Goal: Task Accomplishment & Management: Use online tool/utility

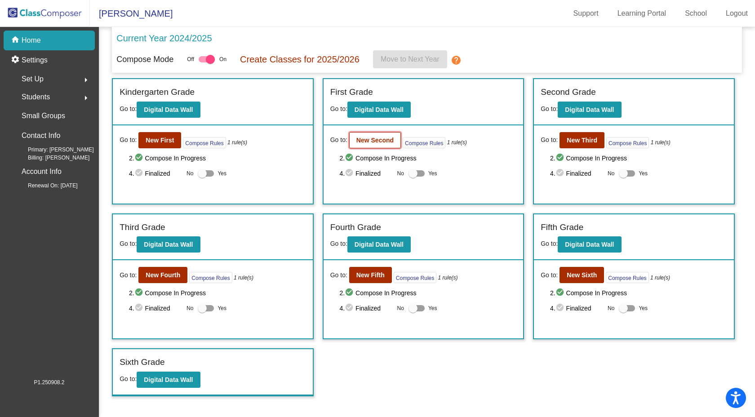
click at [388, 138] on b "New Second" at bounding box center [374, 140] width 37 height 7
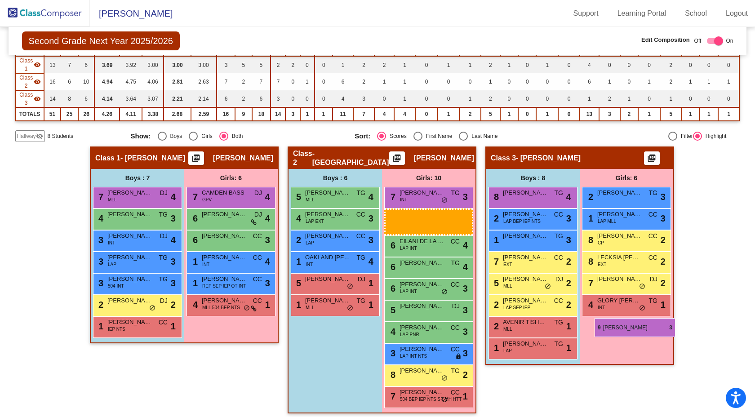
scroll to position [88, 0]
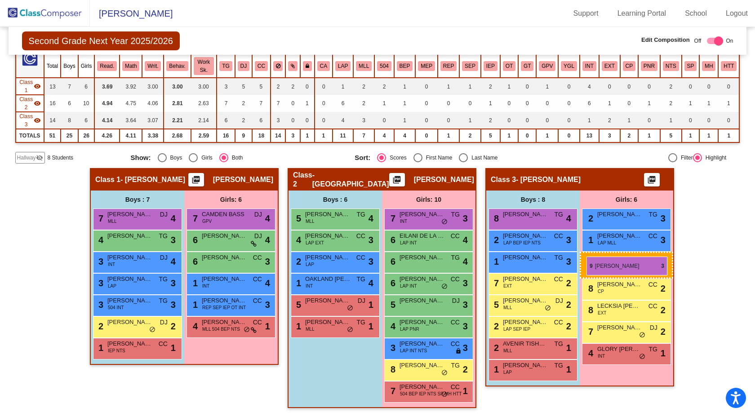
drag, startPoint x: 419, startPoint y: 195, endPoint x: 586, endPoint y: 257, distance: 178.5
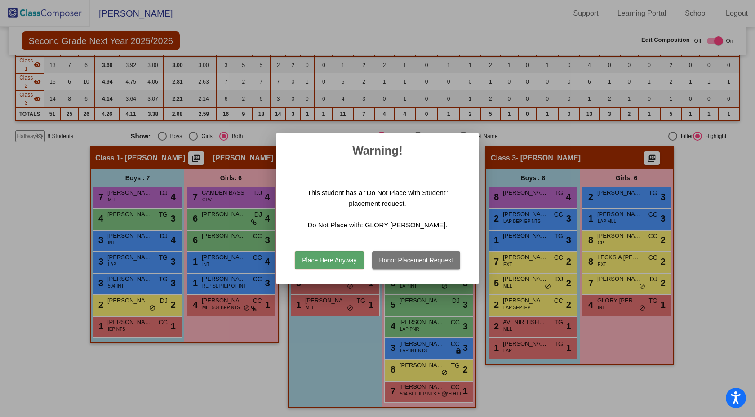
click at [336, 258] on button "Place Here Anyway" at bounding box center [329, 260] width 69 height 18
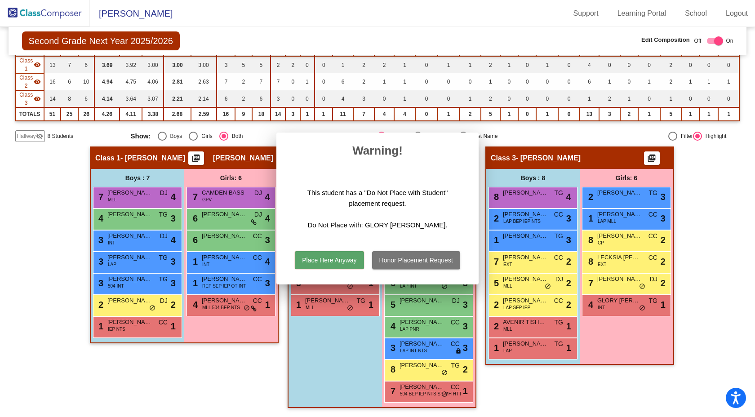
scroll to position [88, 0]
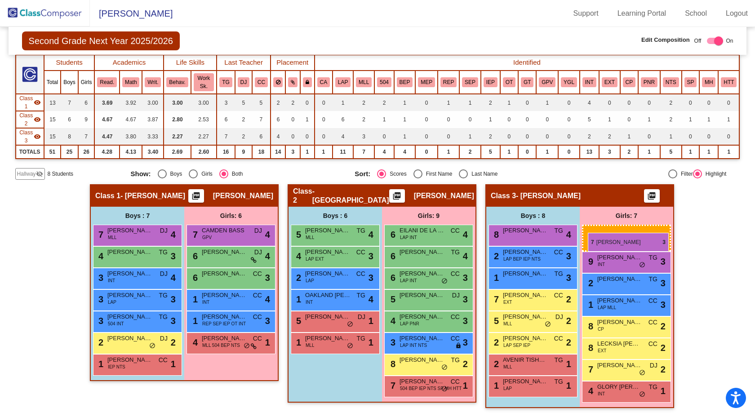
drag, startPoint x: 410, startPoint y: 219, endPoint x: 588, endPoint y: 233, distance: 178.0
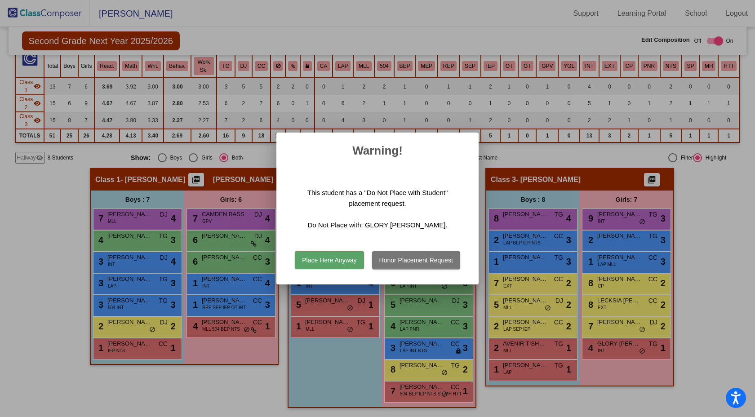
click at [319, 260] on button "Place Here Anyway" at bounding box center [329, 260] width 69 height 18
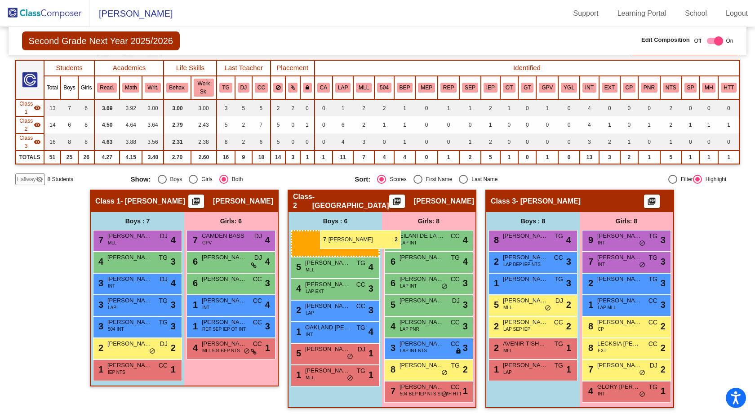
scroll to position [67, 0]
drag, startPoint x: 538, startPoint y: 303, endPoint x: 293, endPoint y: 236, distance: 253.7
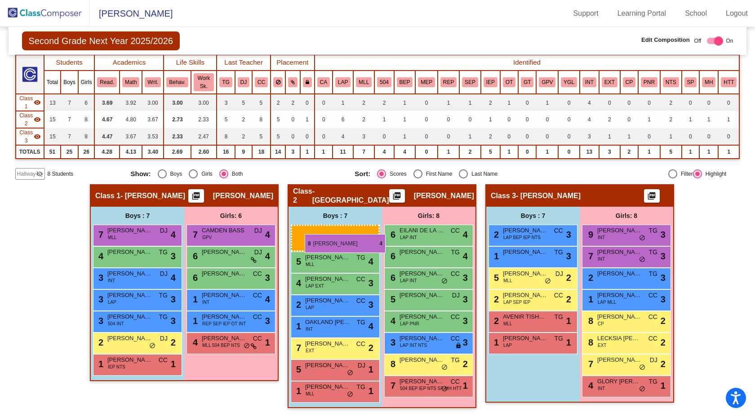
drag, startPoint x: 531, startPoint y: 239, endPoint x: 305, endPoint y: 234, distance: 226.9
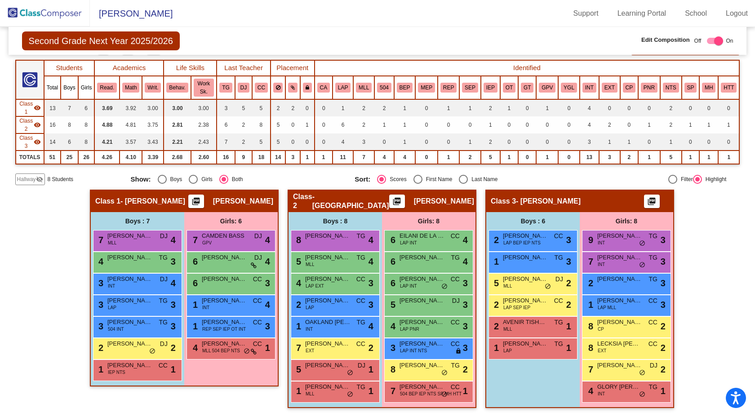
click at [41, 15] on img at bounding box center [45, 13] width 90 height 27
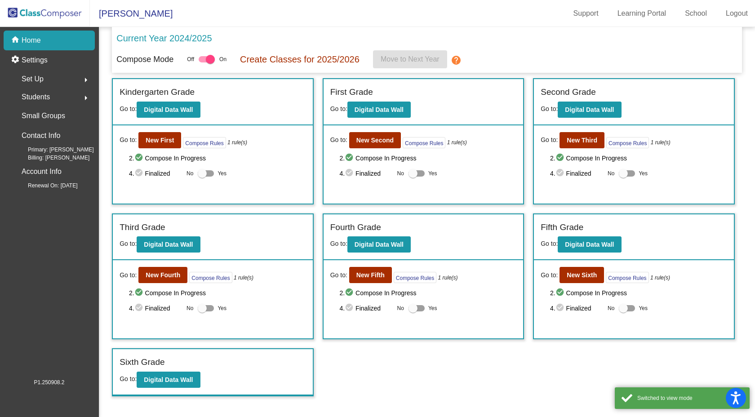
click at [44, 98] on span "Students" at bounding box center [36, 97] width 28 height 13
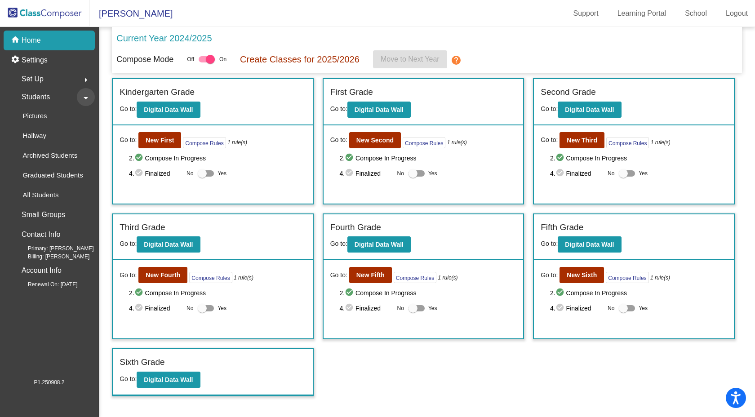
click at [88, 98] on mat-icon "arrow_drop_down" at bounding box center [85, 98] width 11 height 11
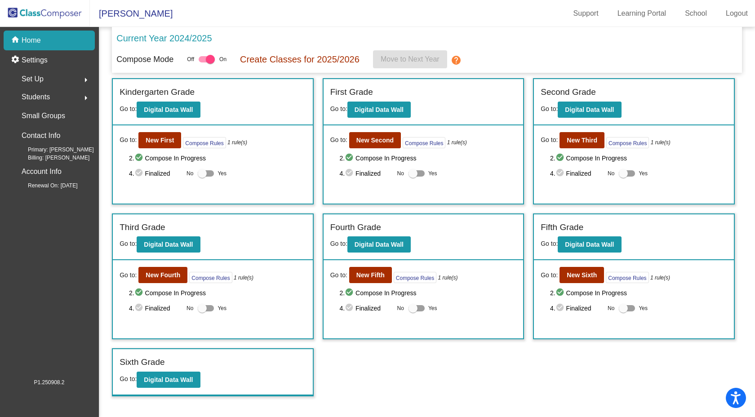
click at [88, 98] on mat-icon "arrow_right" at bounding box center [85, 98] width 11 height 11
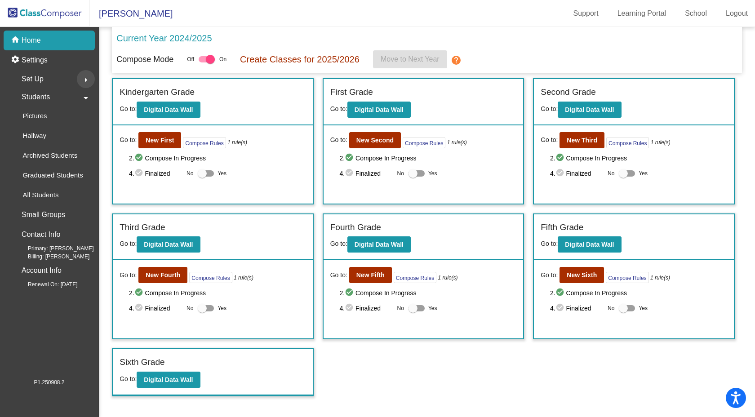
click at [87, 80] on mat-icon "arrow_right" at bounding box center [85, 80] width 11 height 11
click at [87, 80] on mat-icon "arrow_drop_down" at bounding box center [85, 80] width 11 height 11
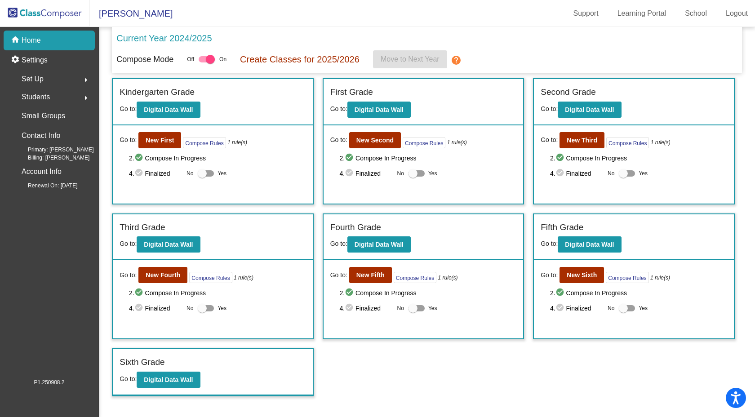
click at [87, 96] on mat-icon "arrow_right" at bounding box center [85, 98] width 11 height 11
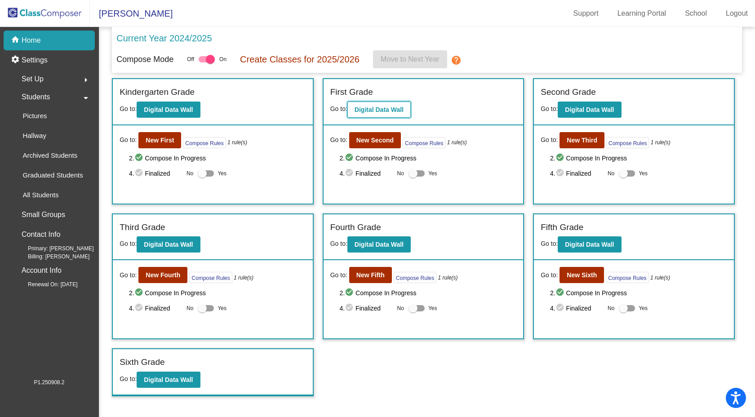
click at [389, 107] on b "Digital Data Wall" at bounding box center [378, 109] width 49 height 7
click at [366, 144] on button "New Second" at bounding box center [375, 140] width 52 height 16
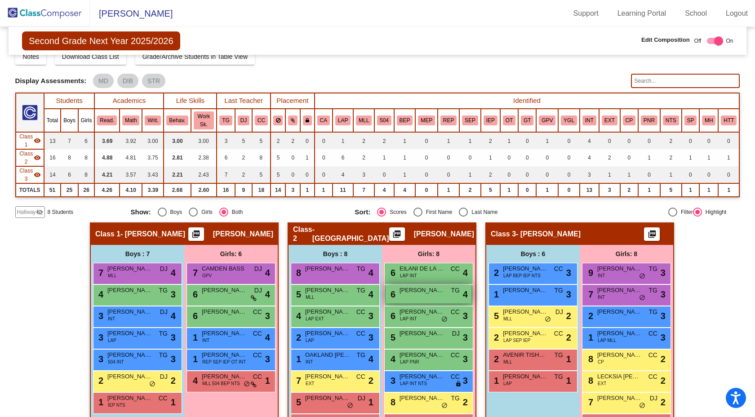
scroll to position [67, 0]
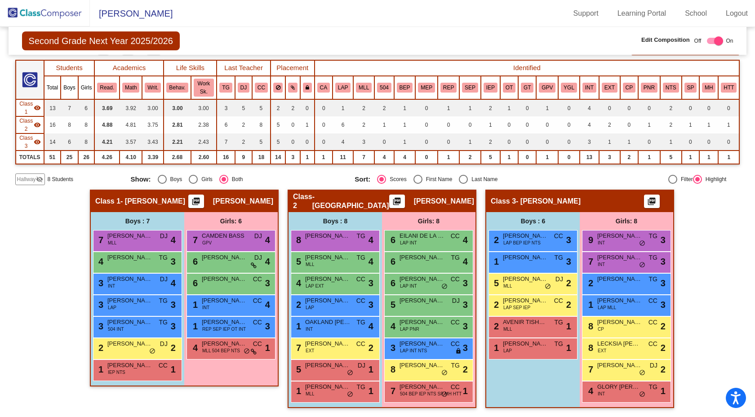
click at [524, 200] on span "- [PERSON_NAME]" at bounding box center [548, 201] width 65 height 9
click at [524, 199] on span "- [PERSON_NAME]" at bounding box center [548, 201] width 65 height 9
click at [544, 385] on div "Boys : 6 2 [PERSON_NAME] LAP BEP IEP NTS CC lock do_not_disturb_alt 3 1 [PERSON…" at bounding box center [532, 309] width 93 height 195
click at [544, 384] on div "Boys : 6 2 [PERSON_NAME] LAP BEP IEP NTS CC lock do_not_disturb_alt 3 1 [PERSON…" at bounding box center [532, 309] width 93 height 195
click at [241, 376] on div "Girls: 6 7 CAMDEN BASS GPV DJ lock do_not_disturb_alt 4 6 [PERSON_NAME] DJ lock…" at bounding box center [230, 298] width 93 height 173
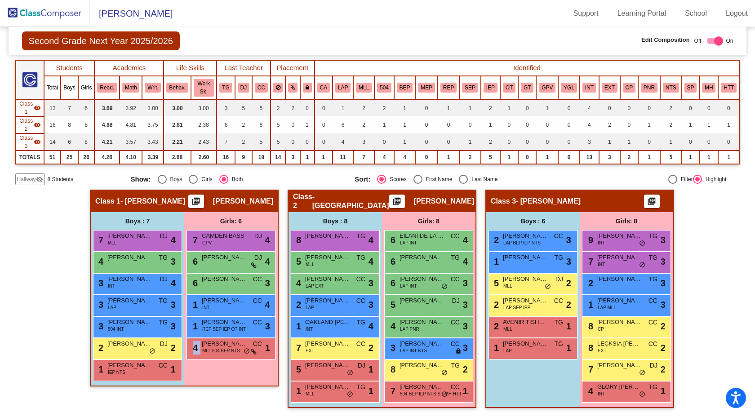
click at [241, 376] on div "Girls: 6 7 CAMDEN BASS GPV DJ lock do_not_disturb_alt 4 6 [PERSON_NAME] DJ lock…" at bounding box center [230, 298] width 93 height 173
click at [214, 371] on div "Girls: 6 7 CAMDEN BASS GPV DJ lock do_not_disturb_alt 4 6 [PERSON_NAME] DJ lock…" at bounding box center [230, 298] width 93 height 173
click at [213, 374] on div "Girls: 6 7 CAMDEN BASS GPV DJ lock do_not_disturb_alt 4 6 [PERSON_NAME] DJ lock…" at bounding box center [230, 298] width 93 height 173
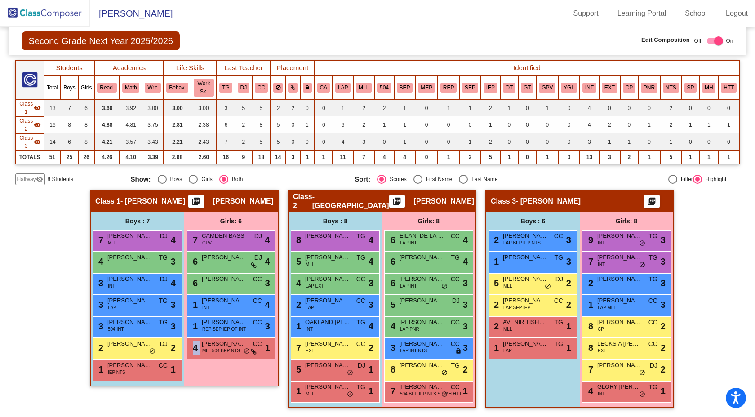
click at [214, 374] on div "Girls: 6 7 CAMDEN BASS GPV DJ lock do_not_disturb_alt 4 6 [PERSON_NAME] DJ lock…" at bounding box center [230, 298] width 93 height 173
click at [213, 378] on div "Girls: 6 7 CAMDEN BASS GPV DJ lock do_not_disturb_alt 4 6 [PERSON_NAME] DJ lock…" at bounding box center [230, 298] width 93 height 173
click at [214, 378] on div "Girls: 6 7 CAMDEN BASS GPV DJ lock do_not_disturb_alt 4 6 [PERSON_NAME] DJ lock…" at bounding box center [230, 298] width 93 height 173
click at [237, 200] on span "[PERSON_NAME]" at bounding box center [243, 201] width 60 height 9
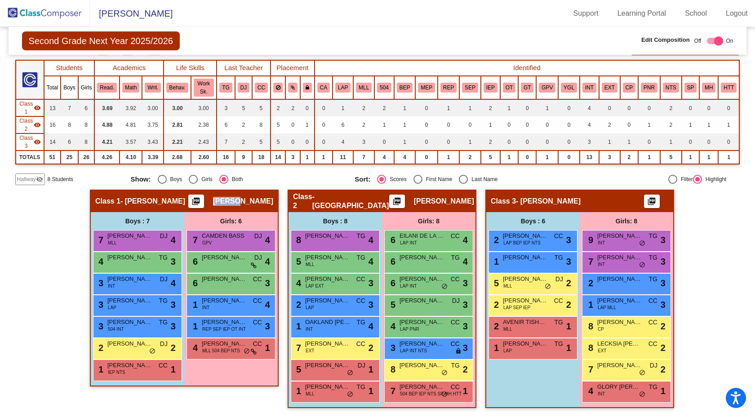
click at [237, 200] on span "[PERSON_NAME]" at bounding box center [243, 201] width 60 height 9
click at [232, 372] on div "Girls: 6 7 CAMDEN BASS GPV DJ lock do_not_disturb_alt 4 6 [PERSON_NAME] DJ lock…" at bounding box center [230, 298] width 93 height 173
